Goal: Task Accomplishment & Management: Complete application form

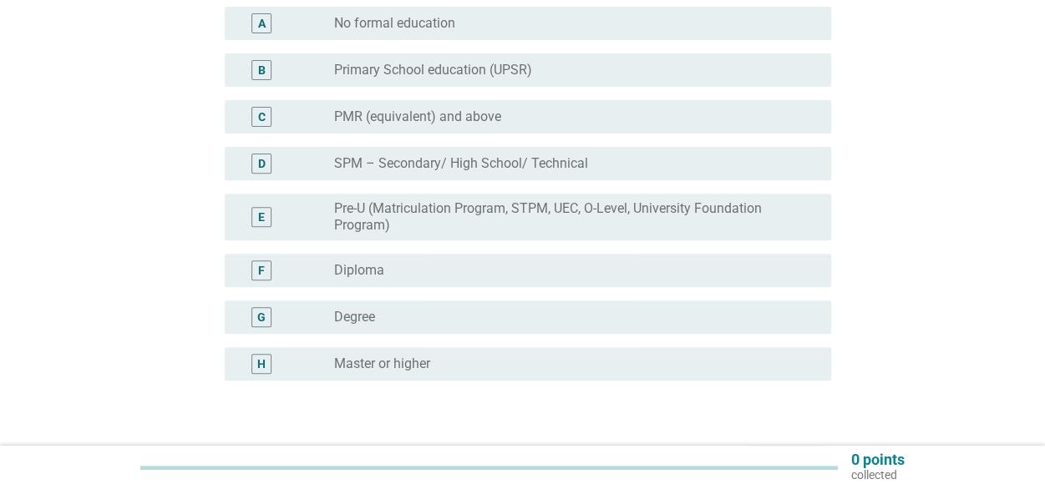
scroll to position [250, 0]
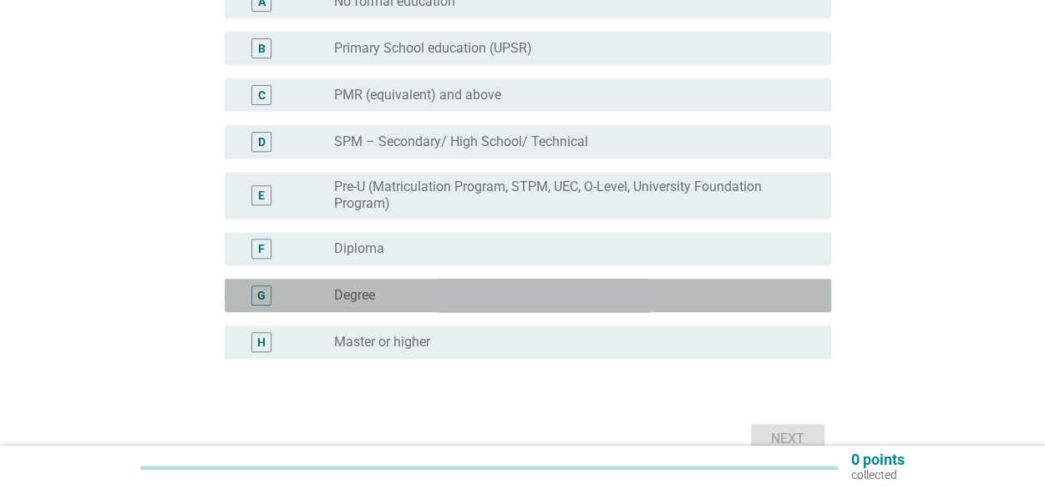
click at [260, 289] on div "G" at bounding box center [261, 296] width 8 height 18
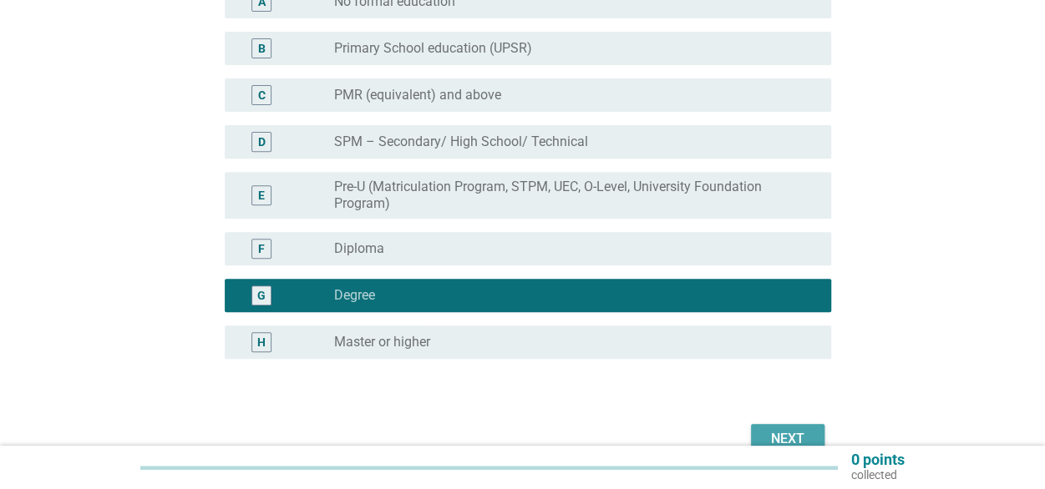
click at [790, 430] on div "Next" at bounding box center [787, 439] width 47 height 20
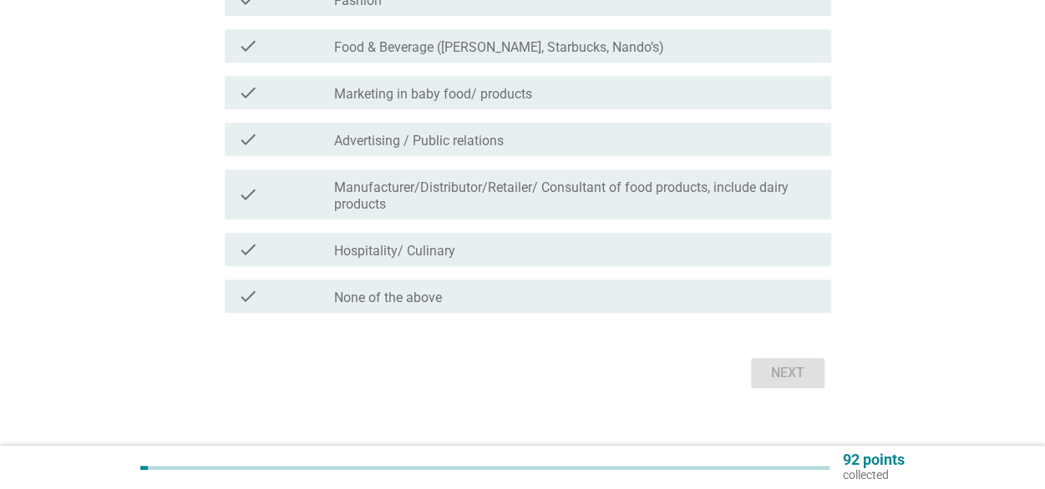
scroll to position [580, 0]
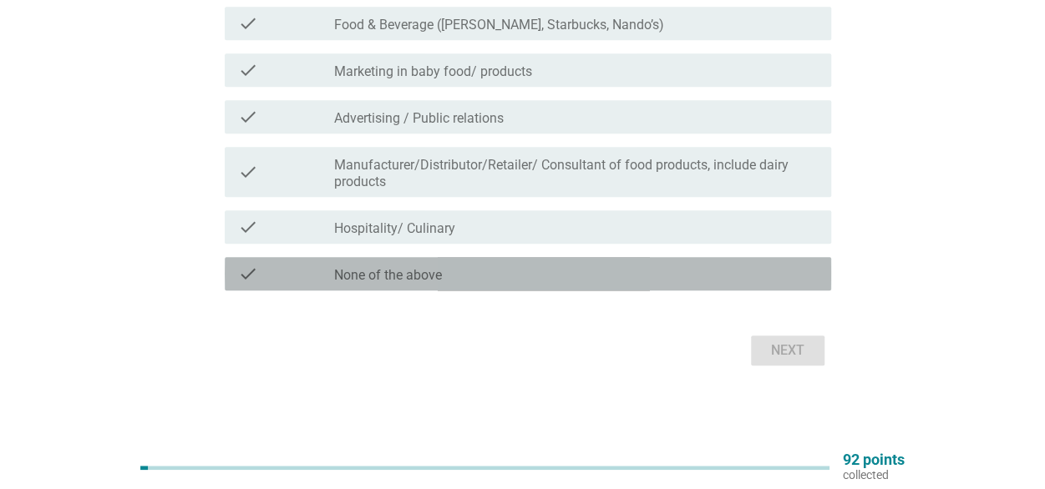
click at [384, 286] on div "check check_box_outline_blank None of the above" at bounding box center [528, 273] width 606 height 33
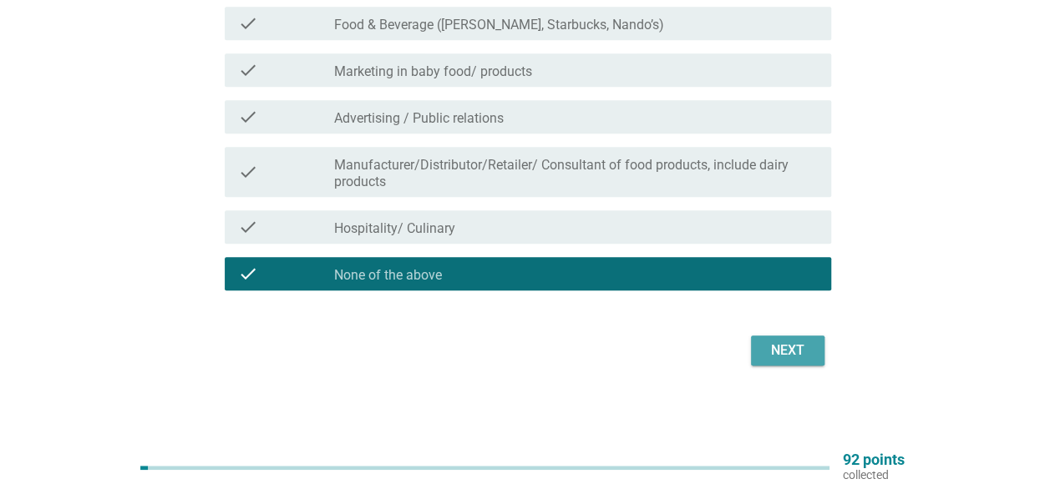
click at [760, 359] on button "Next" at bounding box center [787, 351] width 73 height 30
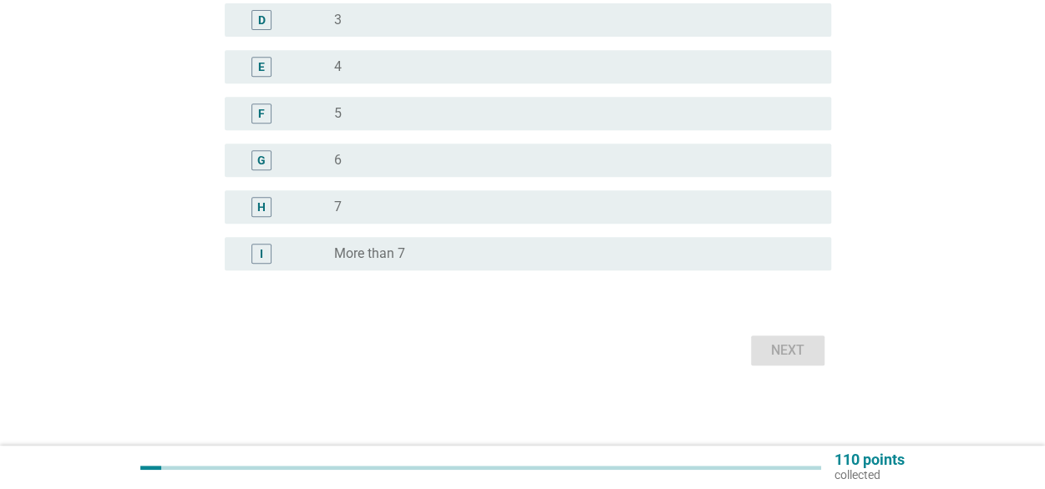
scroll to position [0, 0]
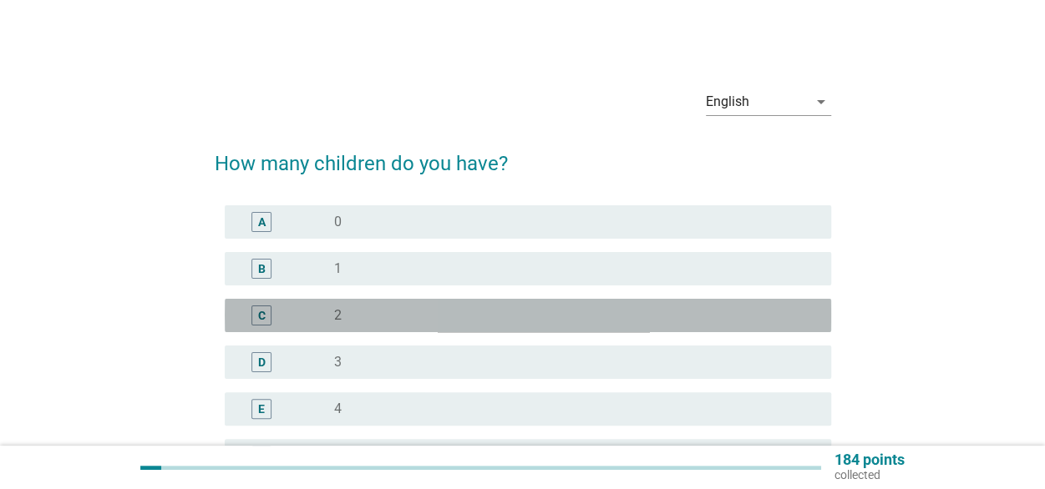
click at [256, 323] on div "C" at bounding box center [261, 316] width 20 height 20
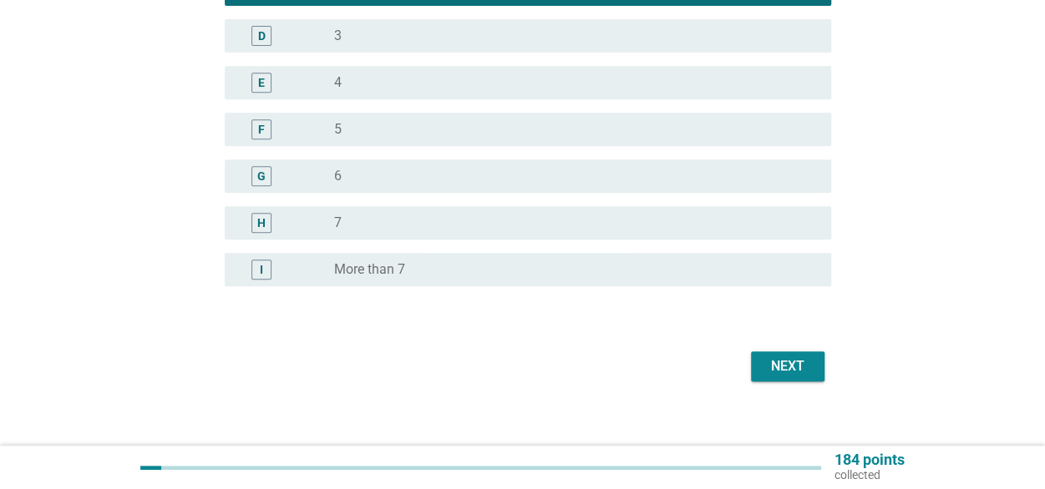
scroll to position [334, 0]
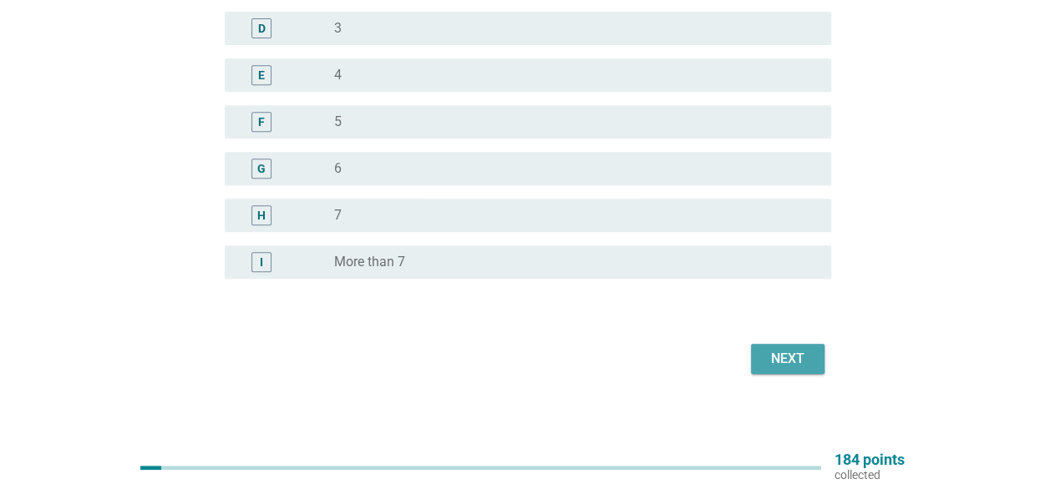
click at [775, 350] on div "Next" at bounding box center [787, 359] width 47 height 20
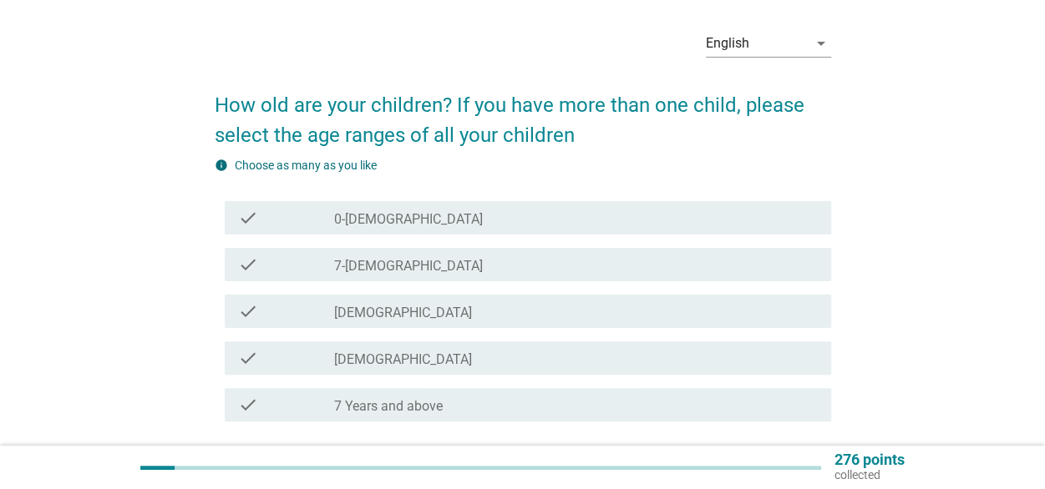
scroll to position [83, 0]
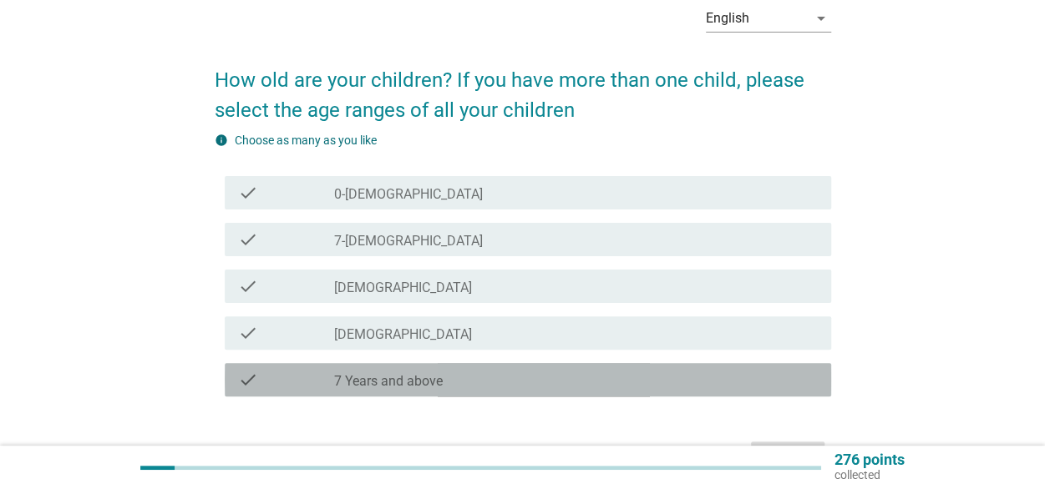
click at [331, 382] on div "check" at bounding box center [286, 380] width 97 height 20
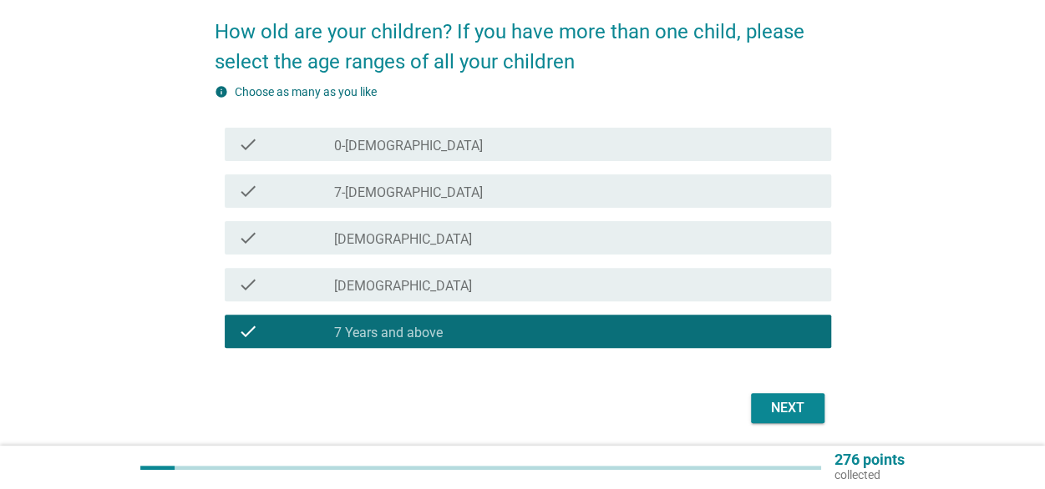
scroll to position [190, 0]
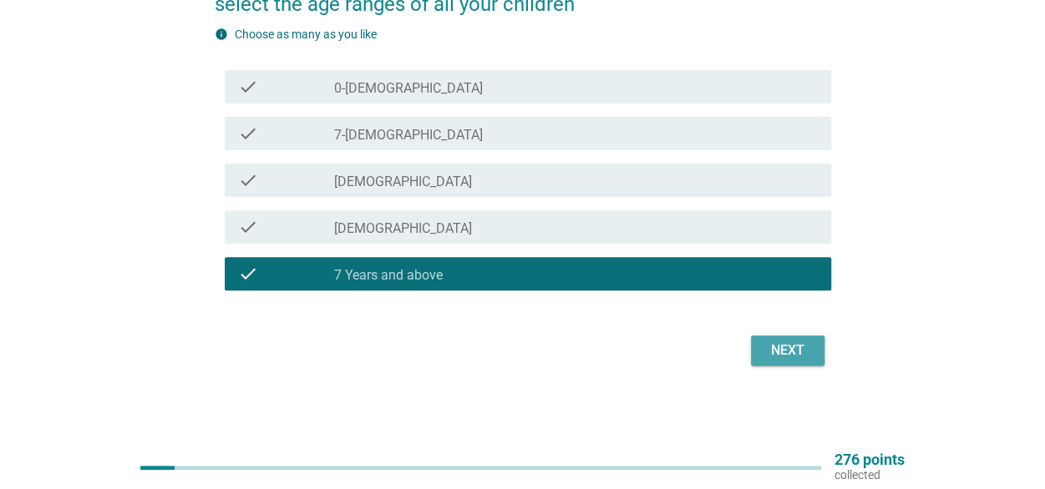
click at [795, 350] on div "Next" at bounding box center [787, 351] width 47 height 20
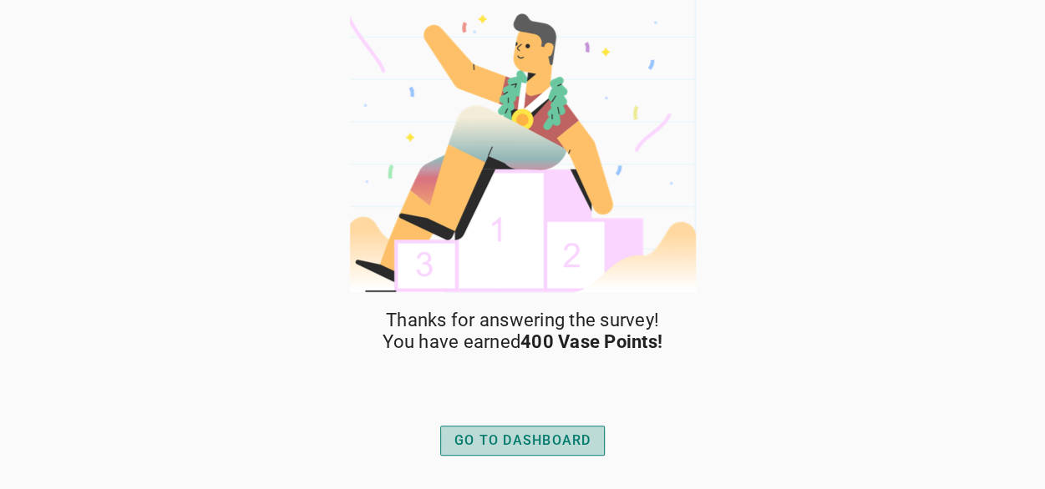
click at [525, 441] on div "GO TO DASHBOARD" at bounding box center [522, 441] width 137 height 20
